Goal: Information Seeking & Learning: Learn about a topic

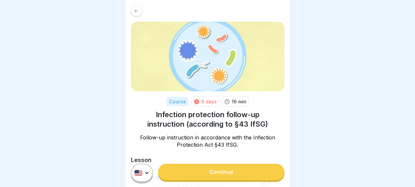
click at [232, 175] on link "Continue" at bounding box center [221, 172] width 126 height 16
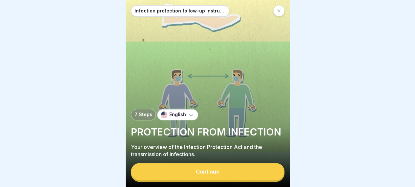
click at [233, 174] on button "Continue" at bounding box center [207, 171] width 153 height 17
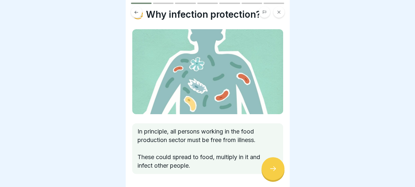
scroll to position [40, 0]
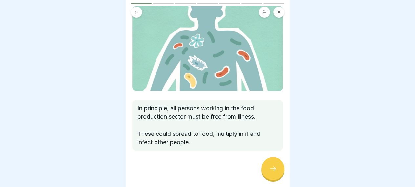
click at [277, 171] on div at bounding box center [272, 168] width 23 height 23
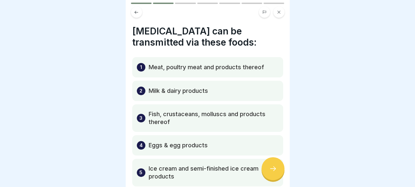
click at [237, 67] on p "Meat, poultry meat and products thereof" at bounding box center [206, 67] width 115 height 8
click at [224, 73] on div "1 Meat, poultry meat and products thereof" at bounding box center [207, 67] width 151 height 20
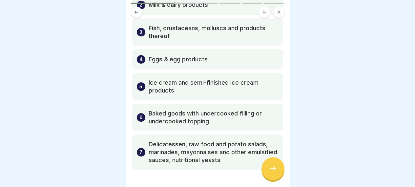
scroll to position [91, 0]
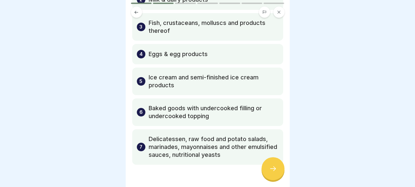
click at [274, 164] on div at bounding box center [272, 168] width 23 height 23
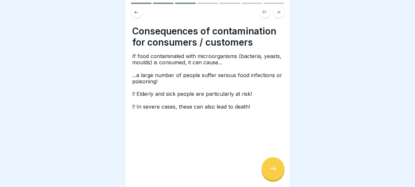
click at [274, 164] on div at bounding box center [272, 168] width 23 height 23
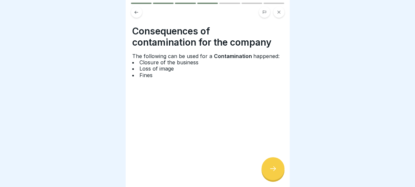
click at [274, 164] on div at bounding box center [272, 168] width 23 height 23
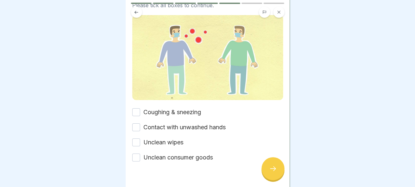
scroll to position [73, 0]
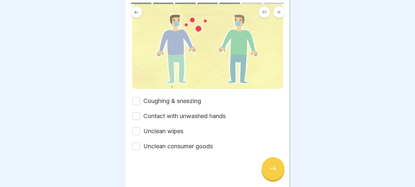
click at [138, 98] on button "Coughing & sneezing" at bounding box center [136, 101] width 8 height 8
click at [138, 114] on button "Contact with unwashed hands" at bounding box center [136, 116] width 8 height 8
click at [137, 132] on div "Unclean wipes" at bounding box center [157, 131] width 51 height 9
click at [137, 131] on button "Unclean wipes" at bounding box center [136, 131] width 8 height 8
click at [137, 145] on button "Unclean consumer goods" at bounding box center [136, 146] width 8 height 8
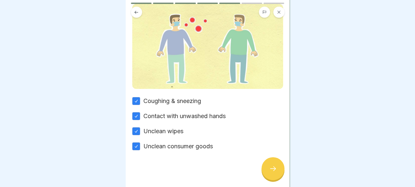
click at [264, 174] on div at bounding box center [272, 168] width 23 height 23
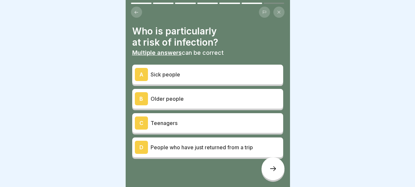
click at [209, 81] on div "A Sick people" at bounding box center [207, 75] width 151 height 20
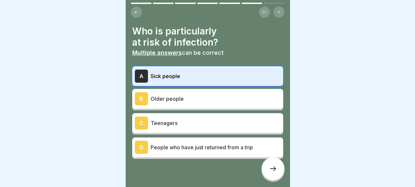
click at [208, 98] on p "Older people" at bounding box center [216, 99] width 130 height 8
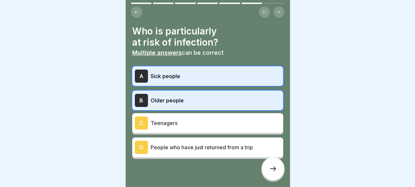
click at [199, 149] on p "People who have just returned from a trip" at bounding box center [216, 147] width 130 height 8
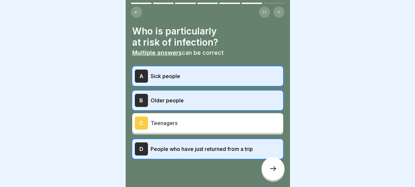
click at [201, 122] on p "Teenagers" at bounding box center [216, 123] width 130 height 8
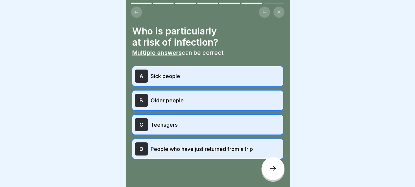
click at [270, 173] on icon at bounding box center [273, 169] width 8 height 8
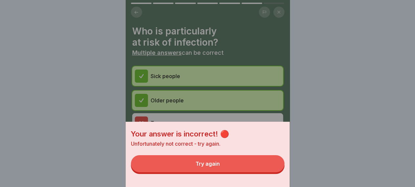
click at [248, 182] on div "Your answer is incorrect! 🔴 Unfortunately not correct - try again. Try again" at bounding box center [208, 154] width 164 height 65
click at [245, 172] on button "Try again" at bounding box center [207, 163] width 153 height 17
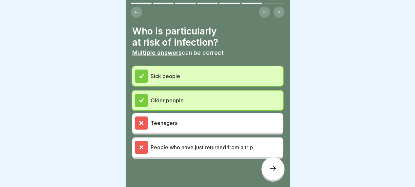
click at [269, 166] on div at bounding box center [272, 168] width 23 height 23
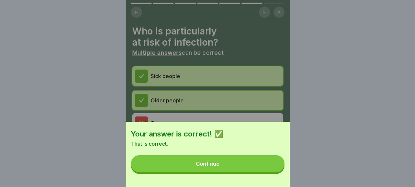
click at [268, 166] on button "Continue" at bounding box center [207, 163] width 153 height 17
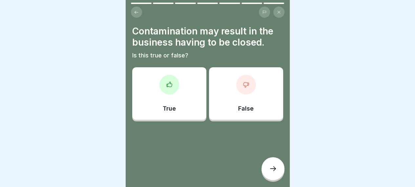
click at [183, 82] on div "True" at bounding box center [169, 93] width 74 height 52
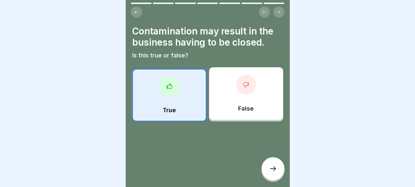
click at [279, 174] on div at bounding box center [272, 168] width 23 height 23
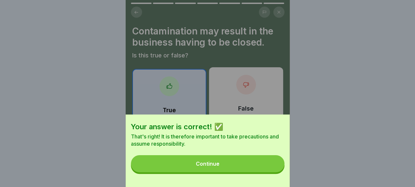
click at [278, 172] on button "Continue" at bounding box center [207, 163] width 153 height 17
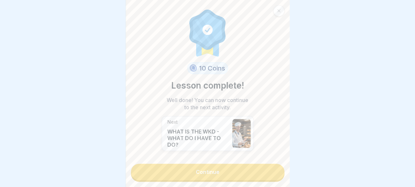
click at [273, 178] on link "Continue" at bounding box center [207, 172] width 153 height 16
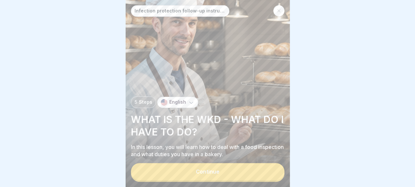
click at [273, 178] on button "Continue" at bounding box center [207, 171] width 153 height 17
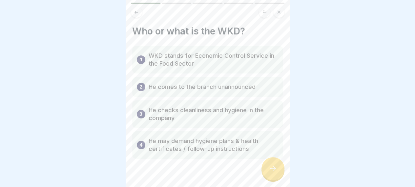
click at [253, 141] on p "He may demand hygiene plans & health certificates / follow-up instructions" at bounding box center [214, 145] width 130 height 16
click at [263, 170] on div at bounding box center [272, 168] width 23 height 23
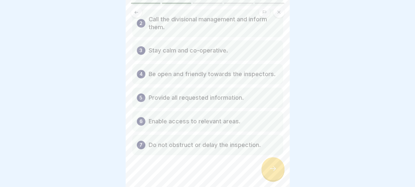
scroll to position [93, 0]
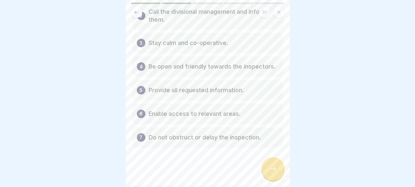
click at [275, 166] on div at bounding box center [272, 168] width 23 height 23
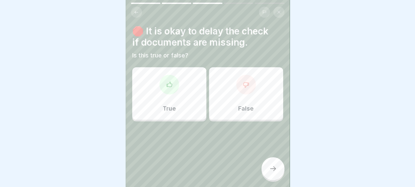
click at [184, 86] on div "True" at bounding box center [169, 93] width 74 height 52
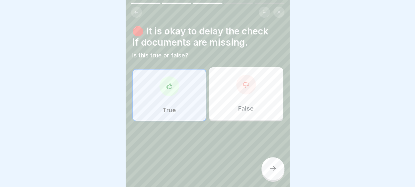
click at [272, 169] on div at bounding box center [272, 168] width 23 height 23
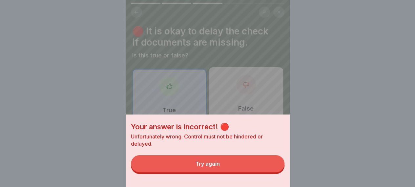
click at [268, 169] on button "Try again" at bounding box center [207, 163] width 153 height 17
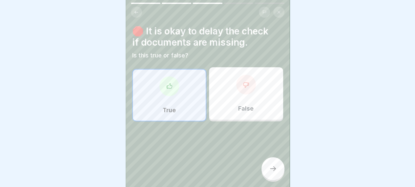
click at [264, 84] on div "False" at bounding box center [246, 93] width 74 height 52
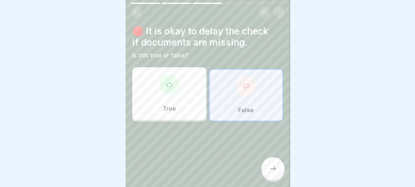
click at [279, 176] on div at bounding box center [272, 168] width 23 height 23
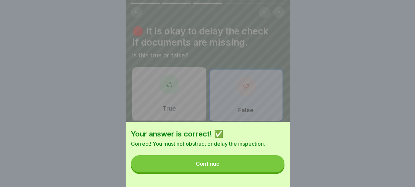
click at [279, 172] on button "Continue" at bounding box center [207, 163] width 153 height 17
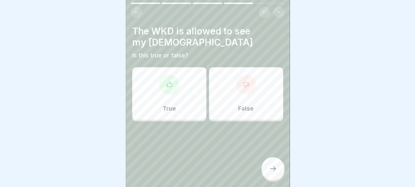
click at [195, 85] on div "True" at bounding box center [169, 93] width 74 height 52
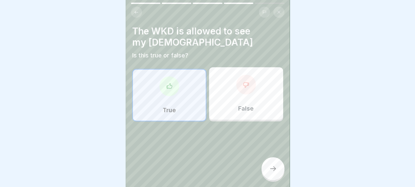
click at [271, 180] on div at bounding box center [272, 168] width 23 height 23
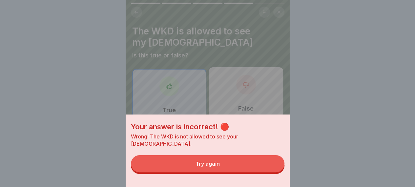
click at [265, 172] on button "Try again" at bounding box center [207, 163] width 153 height 17
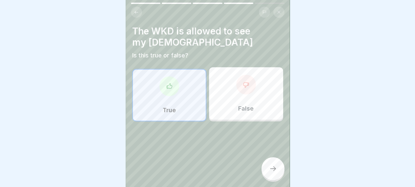
click at [257, 100] on div "False" at bounding box center [246, 93] width 74 height 52
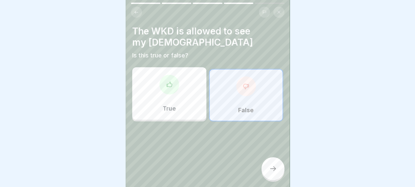
click at [274, 180] on div at bounding box center [272, 168] width 23 height 23
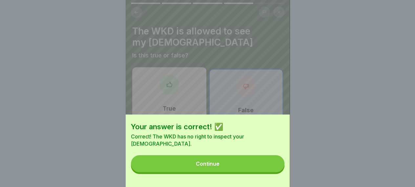
click at [260, 171] on button "Continue" at bounding box center [207, 163] width 153 height 17
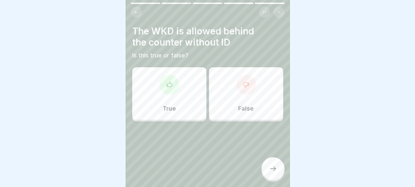
click at [227, 106] on div "False" at bounding box center [246, 93] width 74 height 52
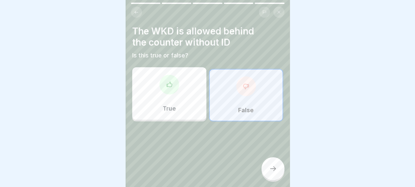
click at [276, 173] on icon at bounding box center [273, 169] width 8 height 8
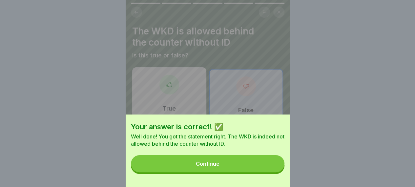
click at [276, 172] on button "Continue" at bounding box center [207, 163] width 153 height 17
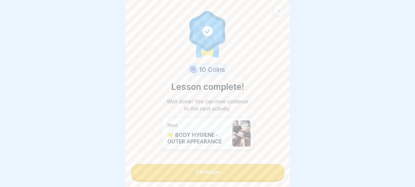
click at [276, 175] on link "Continue" at bounding box center [207, 172] width 153 height 16
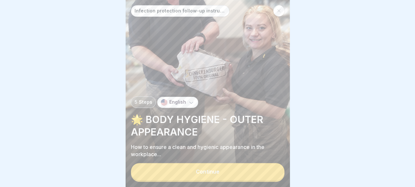
click at [276, 175] on button "Continue" at bounding box center [207, 171] width 153 height 17
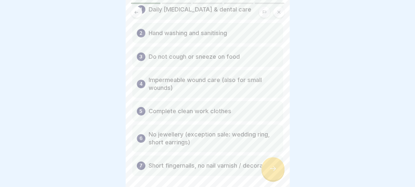
scroll to position [64, 0]
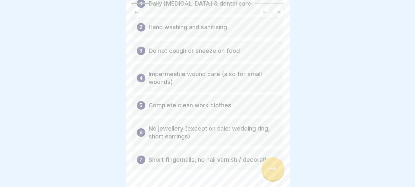
click at [281, 173] on div at bounding box center [272, 168] width 23 height 23
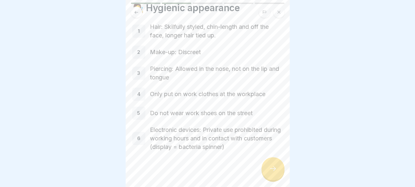
scroll to position [27, 0]
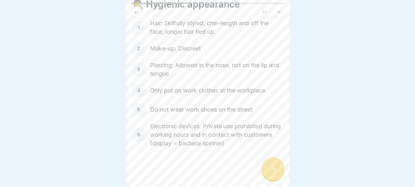
click at [275, 173] on icon at bounding box center [273, 169] width 8 height 8
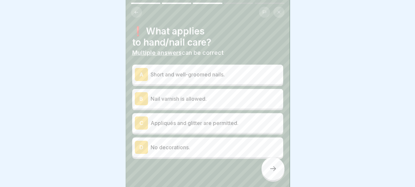
click at [222, 75] on p "Short and well-groomed nails." at bounding box center [216, 75] width 130 height 8
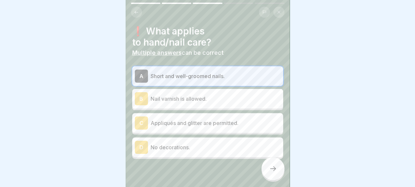
click at [214, 147] on p "No decorations." at bounding box center [216, 147] width 130 height 8
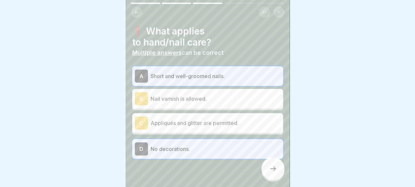
click at [214, 147] on p "No decorations." at bounding box center [216, 149] width 130 height 8
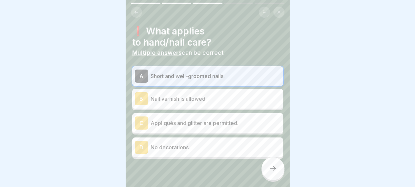
click at [220, 145] on p "No decorations." at bounding box center [216, 147] width 130 height 8
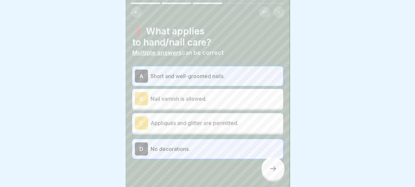
click at [267, 176] on div at bounding box center [272, 168] width 23 height 23
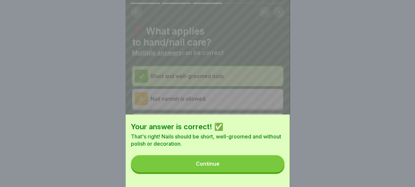
click at [258, 172] on button "Continue" at bounding box center [207, 163] width 153 height 17
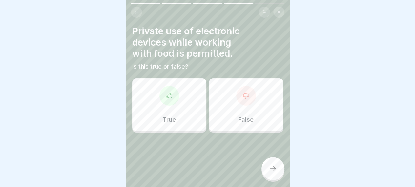
click at [249, 94] on div at bounding box center [246, 96] width 20 height 20
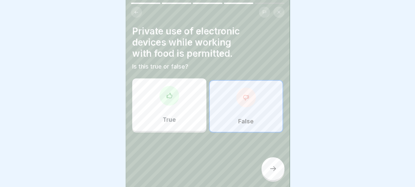
click at [276, 173] on icon at bounding box center [273, 169] width 8 height 8
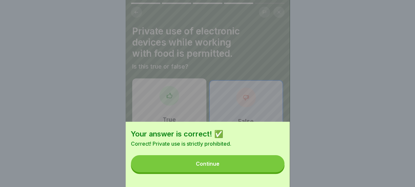
click at [268, 171] on button "Continue" at bounding box center [207, 163] width 153 height 17
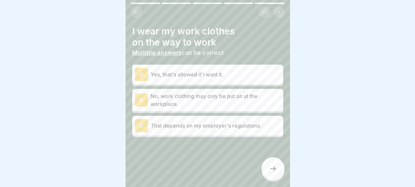
click at [211, 95] on p "No, work clothing may only be put on at the workplace." at bounding box center [216, 100] width 130 height 16
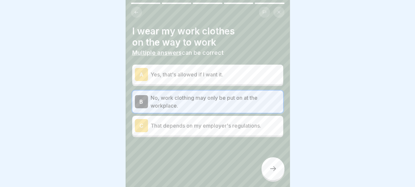
click at [264, 174] on div at bounding box center [272, 168] width 23 height 23
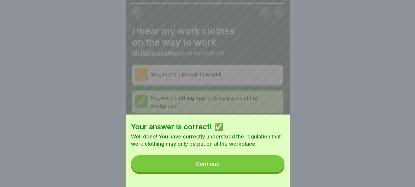
click at [264, 172] on button "Continue" at bounding box center [207, 163] width 153 height 17
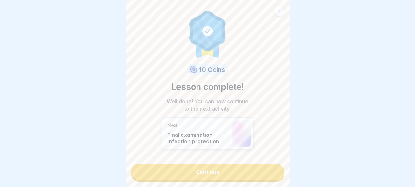
click at [264, 174] on link "Continue" at bounding box center [207, 172] width 153 height 16
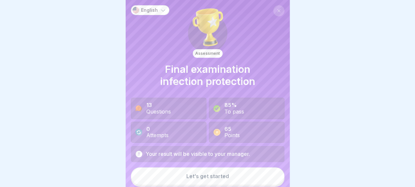
click at [264, 174] on button "Let’s get started" at bounding box center [207, 176] width 153 height 18
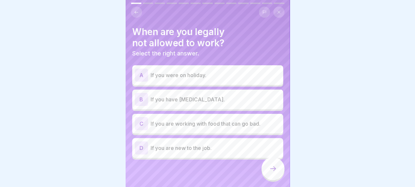
click at [189, 97] on p "If you have [MEDICAL_DATA]." at bounding box center [216, 99] width 130 height 8
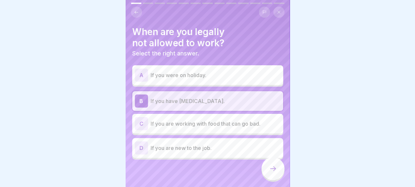
click at [177, 127] on p "If you are working with food that can go bad." at bounding box center [216, 124] width 130 height 8
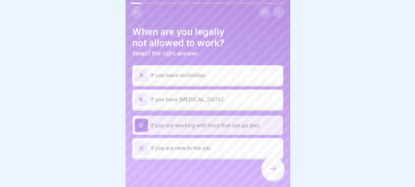
click at [188, 107] on div "B If you have [MEDICAL_DATA]." at bounding box center [207, 100] width 151 height 20
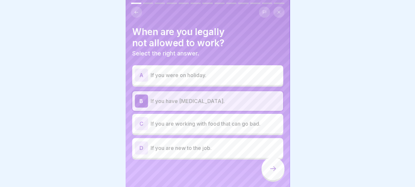
click at [273, 170] on div at bounding box center [272, 168] width 23 height 23
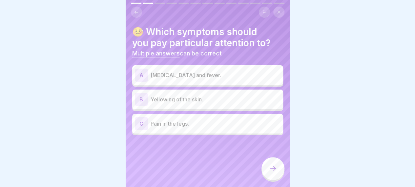
click at [248, 69] on div "A [MEDICAL_DATA] and fever." at bounding box center [208, 75] width 146 height 13
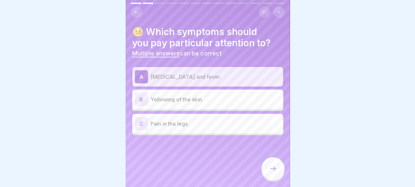
click at [273, 173] on icon at bounding box center [273, 169] width 8 height 8
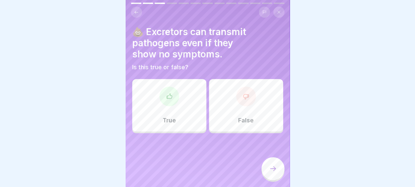
click at [188, 128] on div "True" at bounding box center [169, 105] width 74 height 52
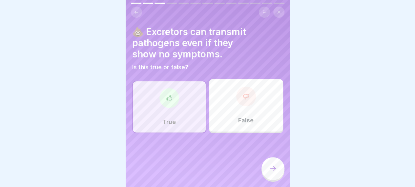
click at [268, 164] on div at bounding box center [272, 168] width 23 height 23
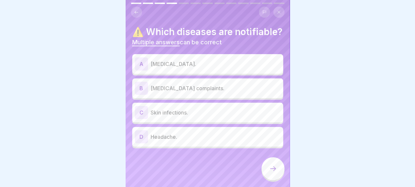
click at [203, 92] on p "[MEDICAL_DATA] complaints." at bounding box center [216, 88] width 130 height 8
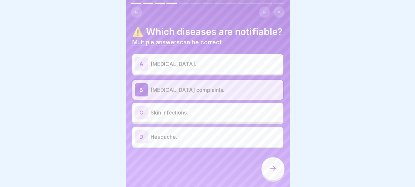
click at [184, 116] on p "Skin infections." at bounding box center [216, 113] width 130 height 8
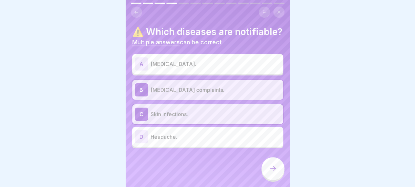
click at [184, 121] on div "C Skin infections." at bounding box center [208, 114] width 146 height 13
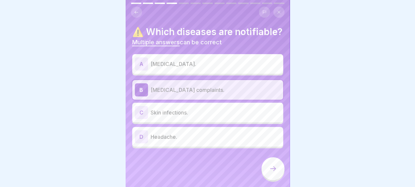
click at [176, 116] on p "Skin infections." at bounding box center [216, 113] width 130 height 8
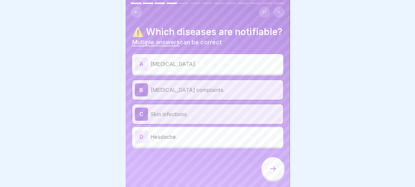
click at [167, 141] on p "Headache." at bounding box center [216, 137] width 130 height 8
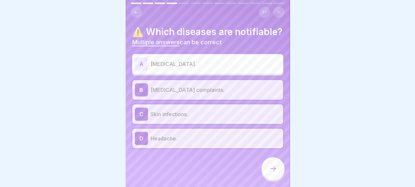
click at [167, 142] on p "Headache." at bounding box center [216, 138] width 130 height 8
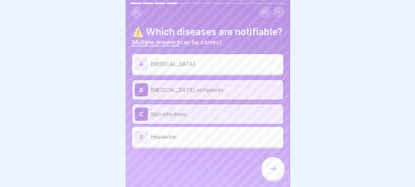
click at [279, 177] on div at bounding box center [272, 168] width 23 height 23
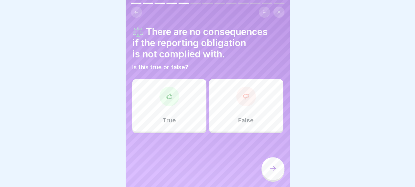
click at [243, 97] on icon at bounding box center [246, 96] width 7 height 7
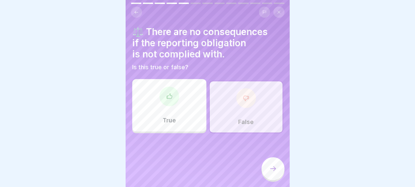
click at [274, 180] on div at bounding box center [272, 168] width 23 height 23
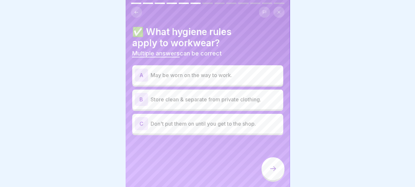
click at [195, 106] on div "B Store clean & separate from private clothing." at bounding box center [207, 100] width 151 height 20
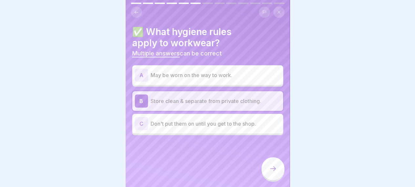
click at [227, 121] on p "Don't put them on until you get to the shop." at bounding box center [216, 124] width 130 height 8
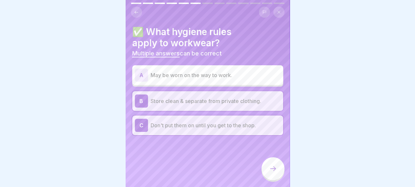
click at [269, 173] on icon at bounding box center [273, 169] width 8 height 8
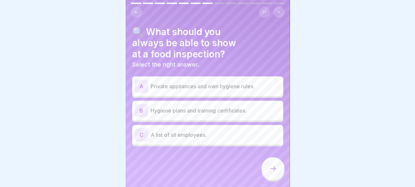
click at [213, 117] on div "B Hygiene plans and training certificates." at bounding box center [207, 111] width 151 height 20
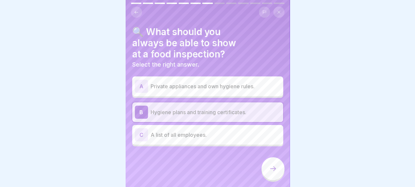
click at [272, 171] on icon at bounding box center [273, 169] width 8 height 8
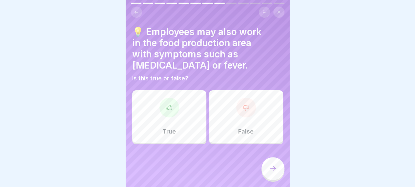
click at [216, 119] on div "False" at bounding box center [246, 116] width 74 height 52
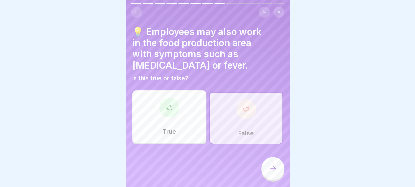
click at [275, 180] on div at bounding box center [272, 168] width 23 height 23
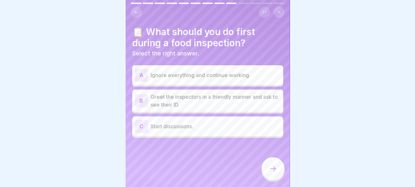
click at [254, 107] on p "Greet the inspectors in a friendly manner and ask to see their ID." at bounding box center [216, 101] width 130 height 16
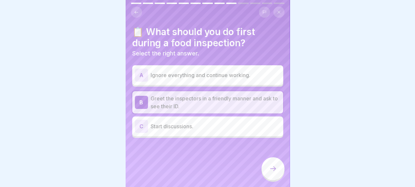
click at [272, 170] on div at bounding box center [272, 168] width 23 height 23
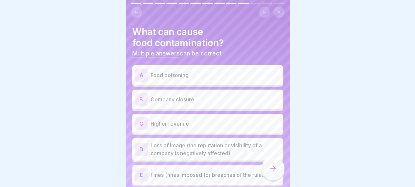
click at [169, 95] on div "B Company closure" at bounding box center [208, 99] width 146 height 13
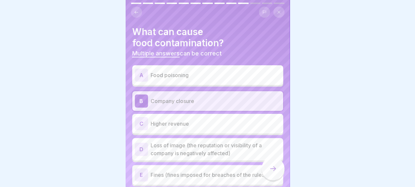
click at [180, 71] on div "A Food poisoning" at bounding box center [208, 75] width 146 height 13
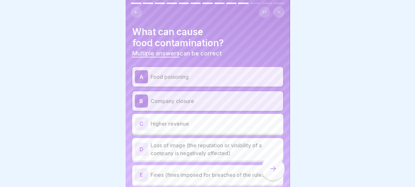
click at [249, 147] on p "Loss of image (the reputation or visibility of a company is negatively affected)" at bounding box center [216, 149] width 130 height 16
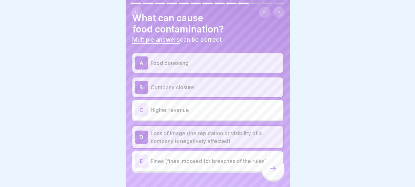
scroll to position [25, 0]
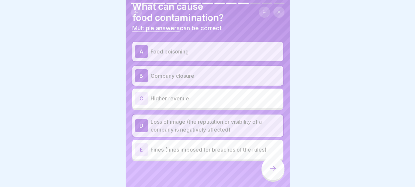
click at [251, 152] on p "Fines (fines imposed for breaches of the rules)" at bounding box center [216, 150] width 130 height 8
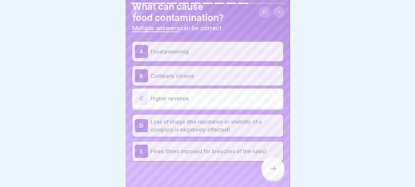
click at [275, 172] on icon at bounding box center [273, 169] width 8 height 8
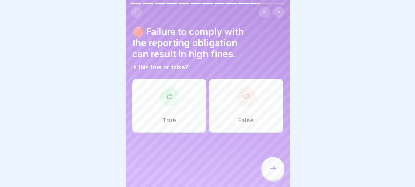
click at [249, 116] on div "False" at bounding box center [246, 105] width 74 height 52
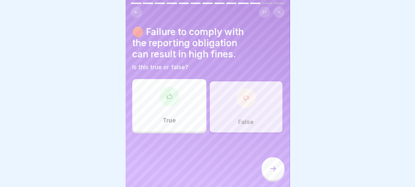
click at [179, 108] on div "True False" at bounding box center [207, 107] width 151 height 52
click at [179, 108] on div "True" at bounding box center [169, 105] width 74 height 52
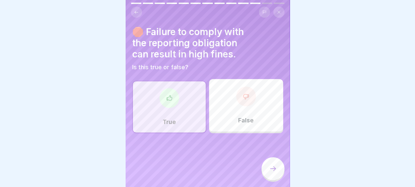
click at [275, 173] on icon at bounding box center [273, 169] width 8 height 8
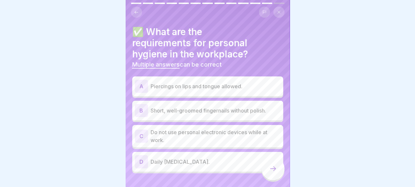
click at [214, 107] on p "Short, well-groomed fingernails without polish." at bounding box center [216, 111] width 130 height 8
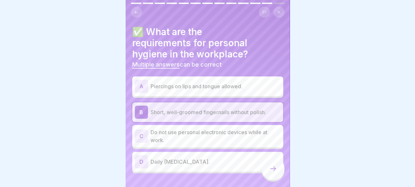
click at [200, 133] on p "Do not use personal electronic devices while at work." at bounding box center [216, 136] width 130 height 16
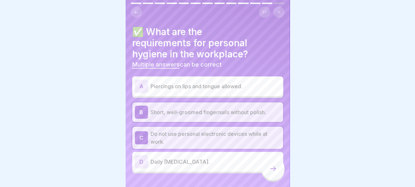
click at [201, 162] on p "Daily [MEDICAL_DATA]." at bounding box center [216, 162] width 130 height 8
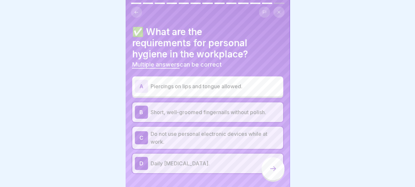
click at [277, 175] on div at bounding box center [272, 168] width 23 height 23
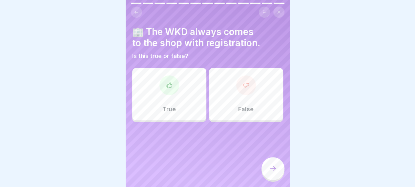
click at [234, 96] on div "False" at bounding box center [246, 94] width 74 height 52
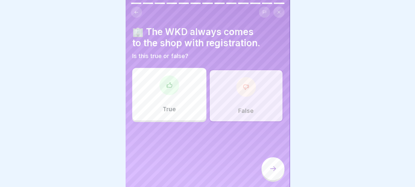
click at [268, 166] on div at bounding box center [272, 168] width 23 height 23
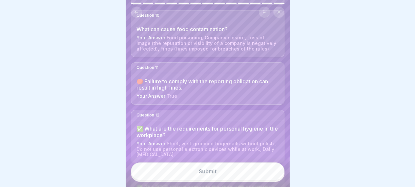
scroll to position [518, 0]
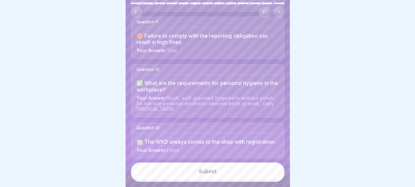
click at [270, 180] on button "Submit" at bounding box center [207, 171] width 153 height 18
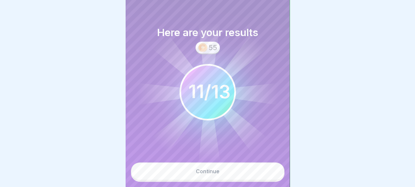
click at [270, 180] on button "Continue" at bounding box center [207, 171] width 153 height 18
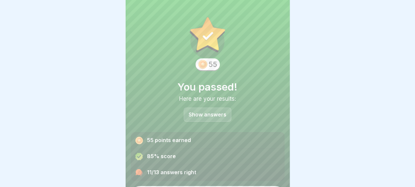
click at [217, 118] on div "Show answers" at bounding box center [208, 115] width 48 height 14
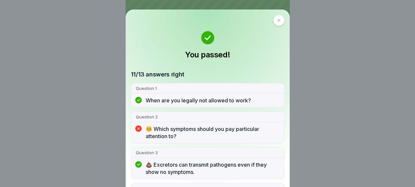
click at [214, 127] on p "🤒 Which symptoms should you pay particular attention to?" at bounding box center [213, 132] width 134 height 14
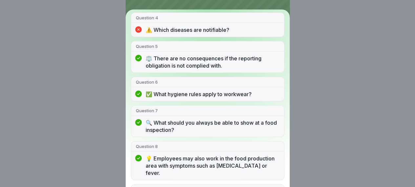
scroll to position [0, 0]
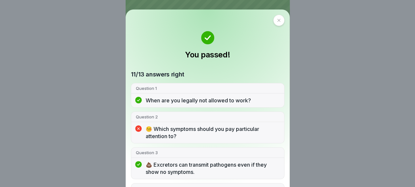
click at [279, 21] on div at bounding box center [278, 20] width 11 height 11
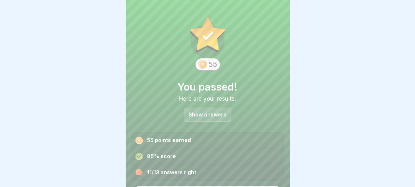
scroll to position [18, 0]
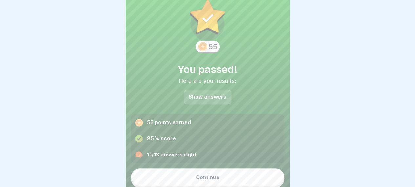
click at [249, 171] on button "Continue" at bounding box center [207, 177] width 153 height 18
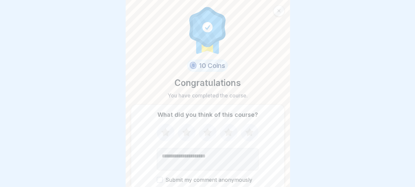
click at [249, 133] on icon at bounding box center [249, 132] width 9 height 8
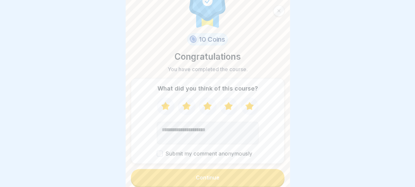
click at [173, 173] on button "Continue" at bounding box center [207, 177] width 153 height 17
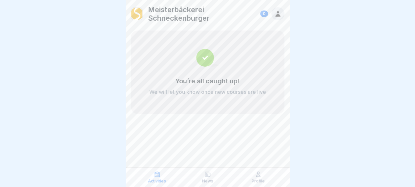
click at [207, 172] on icon at bounding box center [207, 174] width 7 height 7
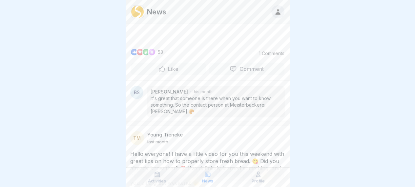
scroll to position [1020, 0]
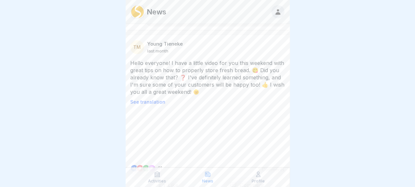
click at [262, 181] on p "Profile" at bounding box center [258, 181] width 13 height 5
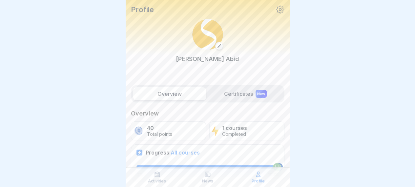
click at [246, 88] on label "Certificates New" at bounding box center [245, 93] width 73 height 13
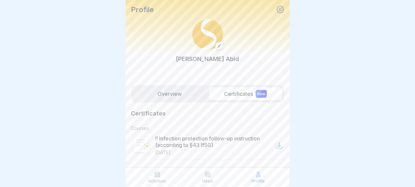
click at [150, 183] on p "Activities" at bounding box center [157, 181] width 18 height 5
